Goal: Find contact information: Find contact information

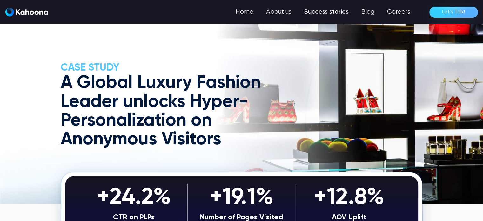
click at [31, 14] on img "home" at bounding box center [26, 12] width 43 height 9
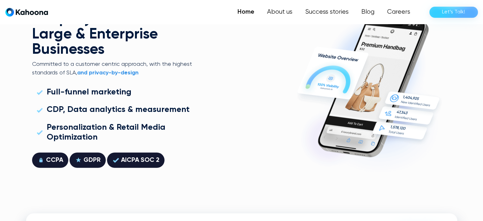
scroll to position [1713, 0]
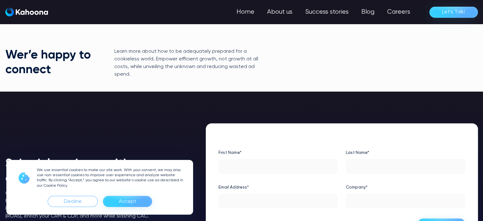
click at [133, 201] on div "Accept" at bounding box center [127, 201] width 17 height 10
